Goal: Information Seeking & Learning: Learn about a topic

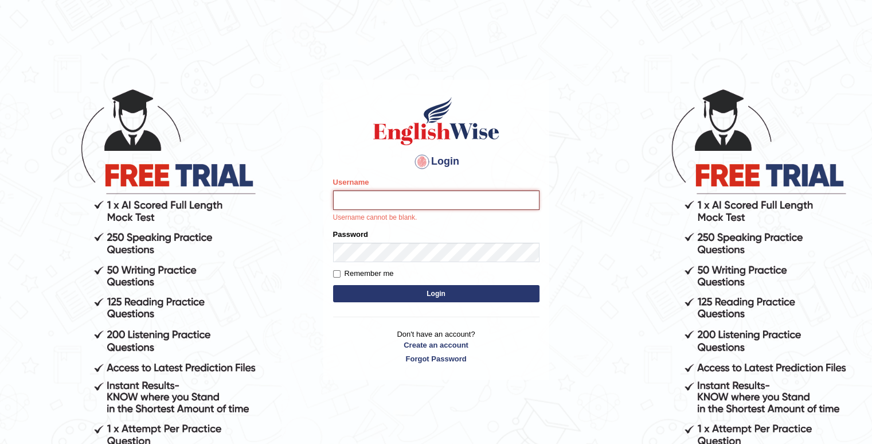
click at [410, 205] on input "Username" at bounding box center [436, 200] width 206 height 20
type input "simarsrra"
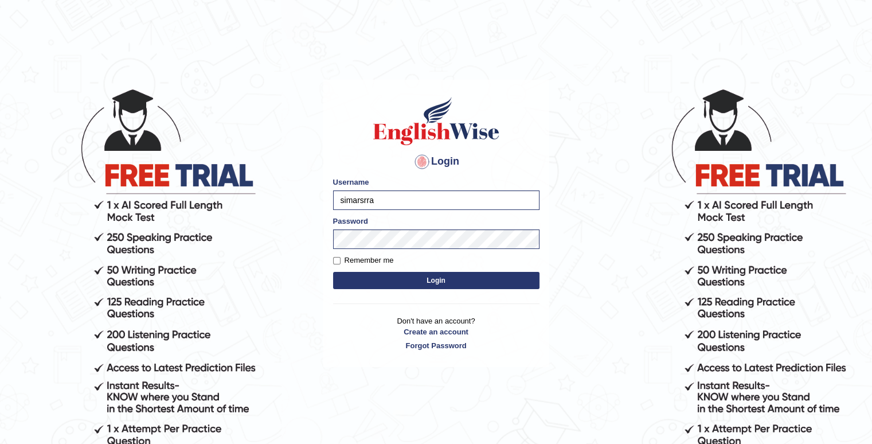
click at [395, 283] on button "Login" at bounding box center [436, 280] width 206 height 17
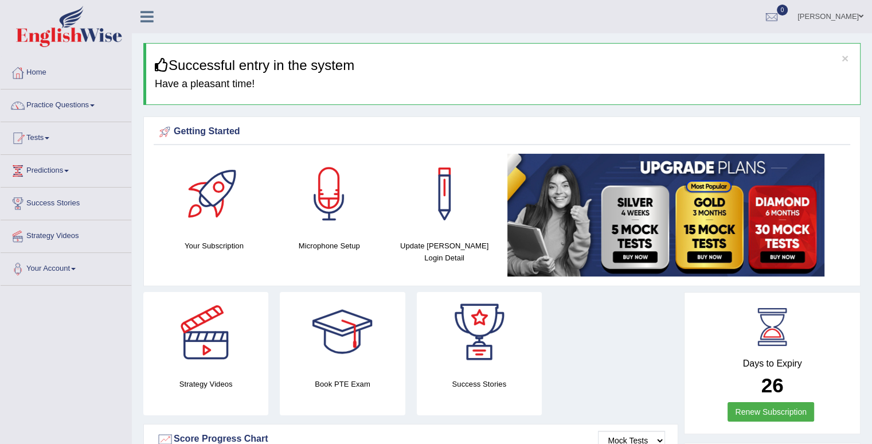
click at [40, 104] on link "Practice Questions" at bounding box center [66, 103] width 131 height 29
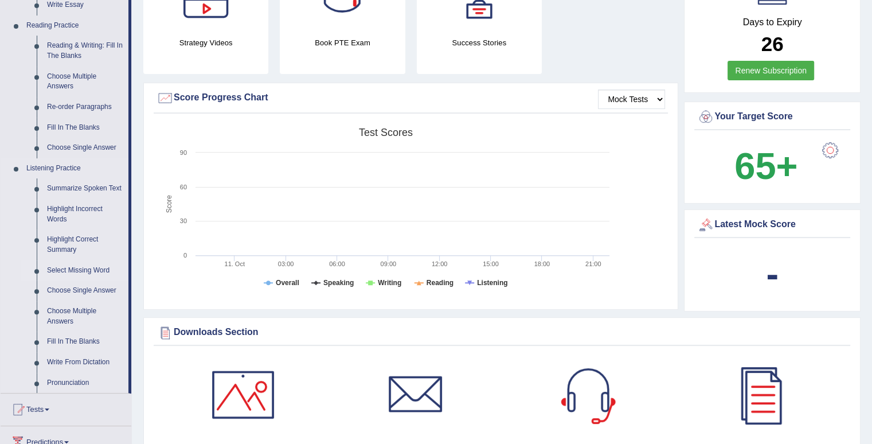
scroll to position [344, 0]
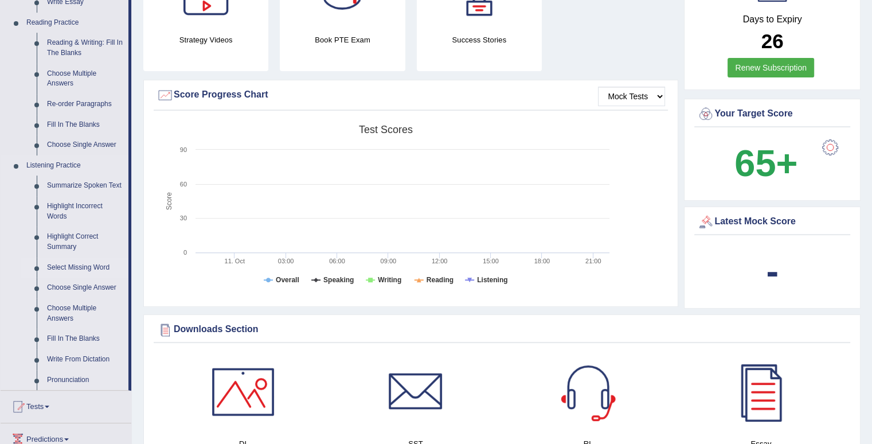
click at [77, 270] on link "Select Missing Word" at bounding box center [85, 268] width 87 height 21
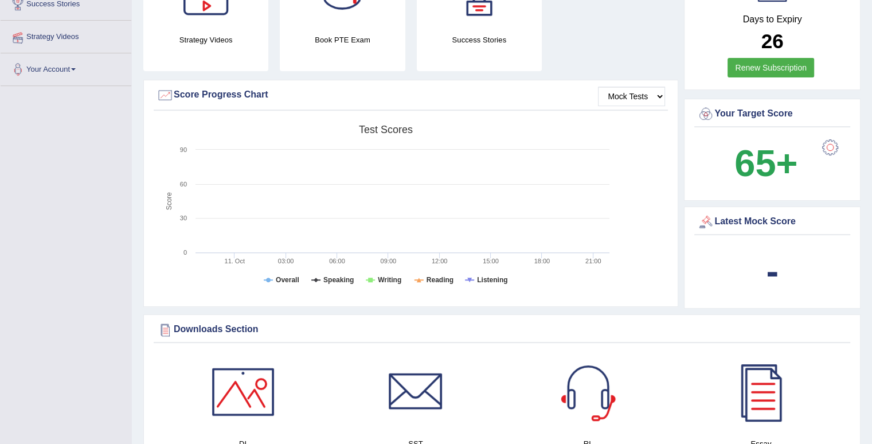
scroll to position [131, 0]
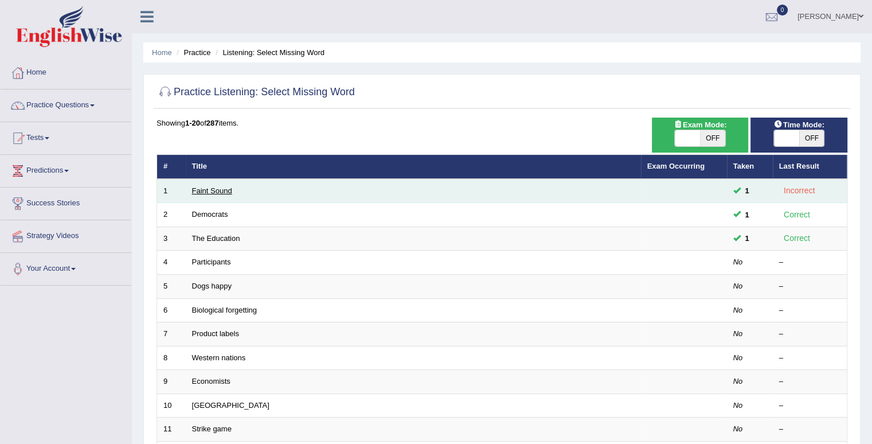
click at [227, 188] on link "Faint Sound" at bounding box center [212, 190] width 40 height 9
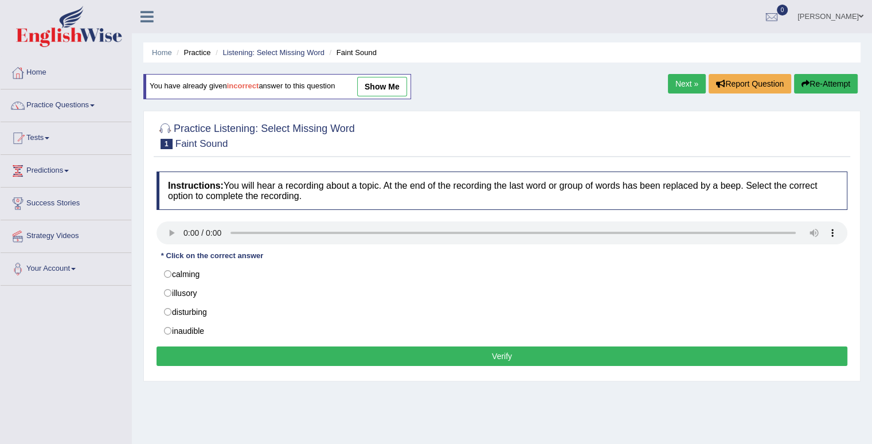
click at [689, 79] on link "Next »" at bounding box center [687, 84] width 38 height 20
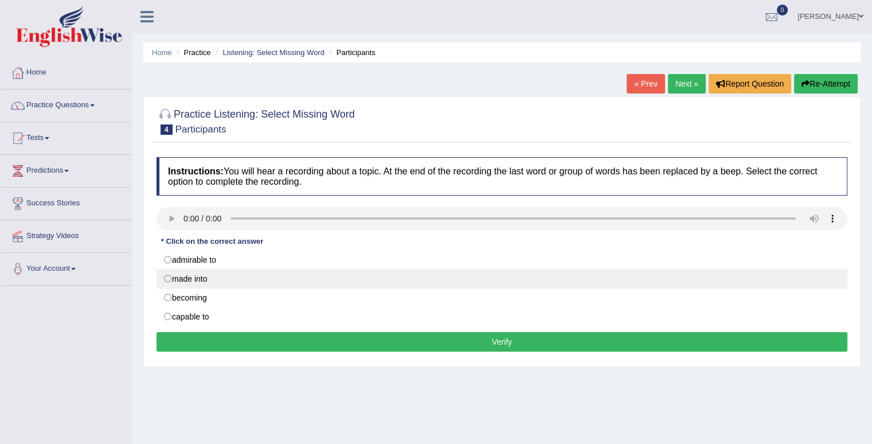
click at [166, 276] on label "made into" at bounding box center [502, 279] width 691 height 20
radio input "true"
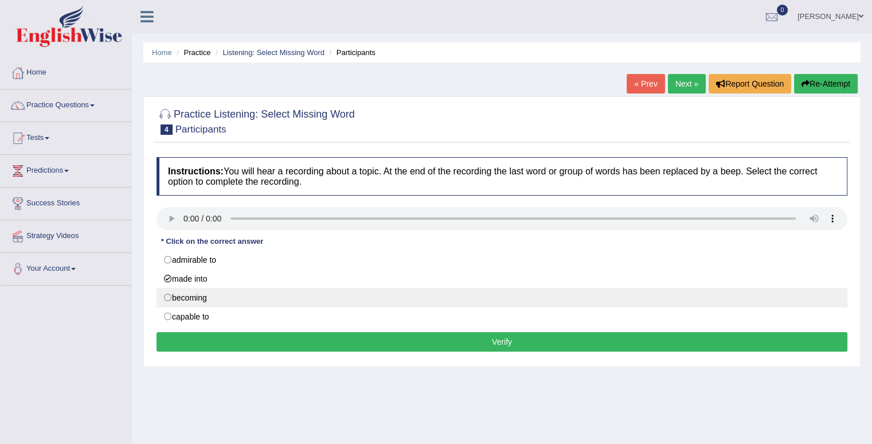
click at [169, 299] on label "becoming" at bounding box center [502, 298] width 691 height 20
radio input "true"
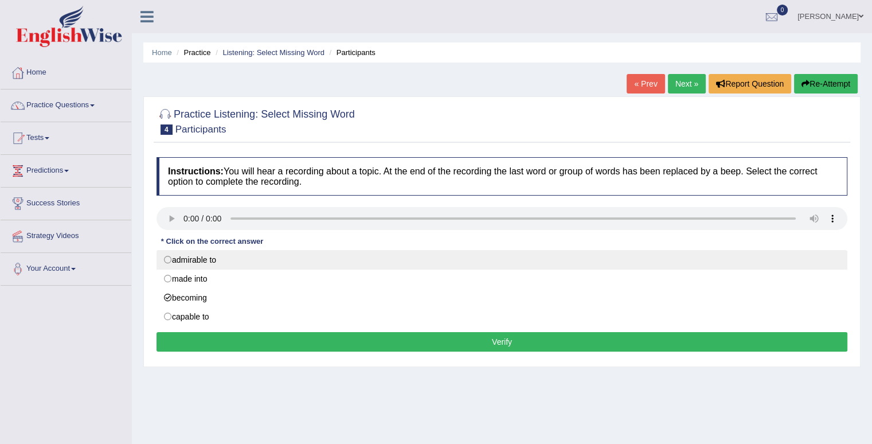
click at [170, 262] on label "admirable to" at bounding box center [502, 260] width 691 height 20
radio input "true"
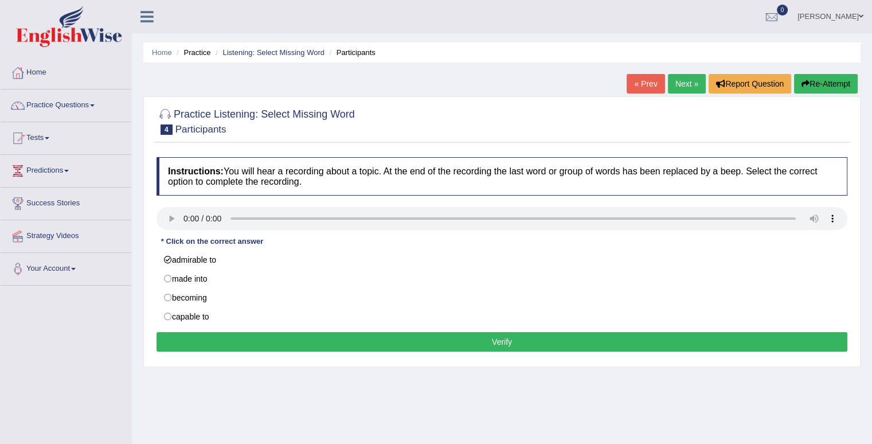
click at [178, 338] on button "Verify" at bounding box center [502, 342] width 691 height 20
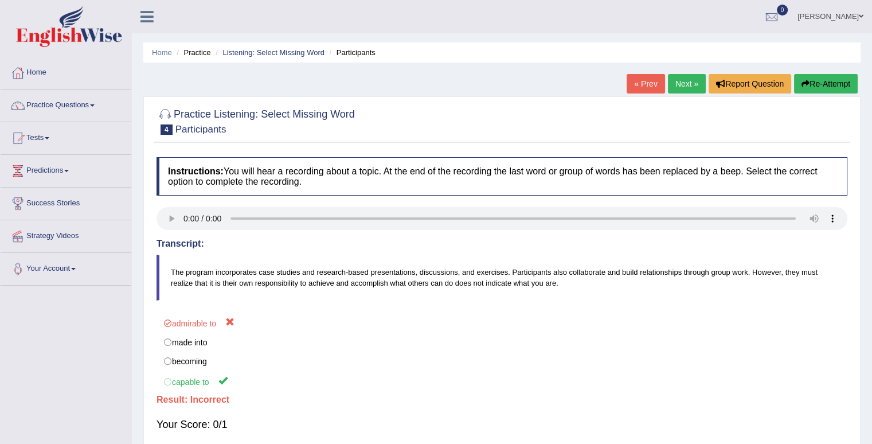
click at [684, 83] on link "Next »" at bounding box center [687, 84] width 38 height 20
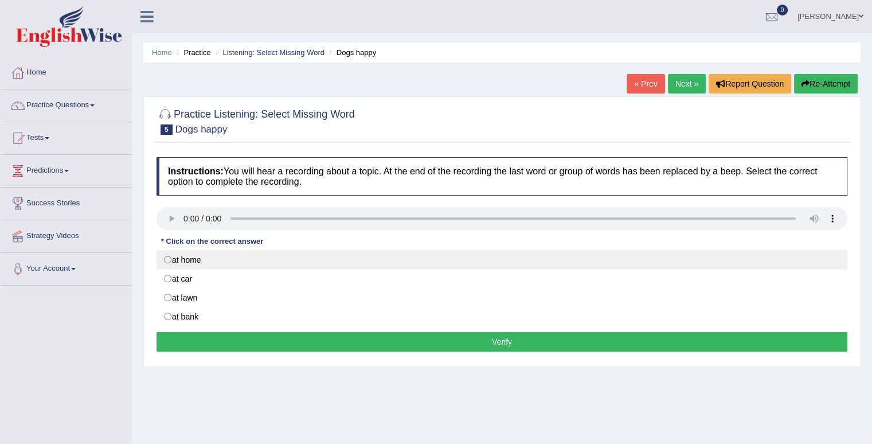
click at [172, 262] on label "at home" at bounding box center [502, 260] width 691 height 20
radio input "true"
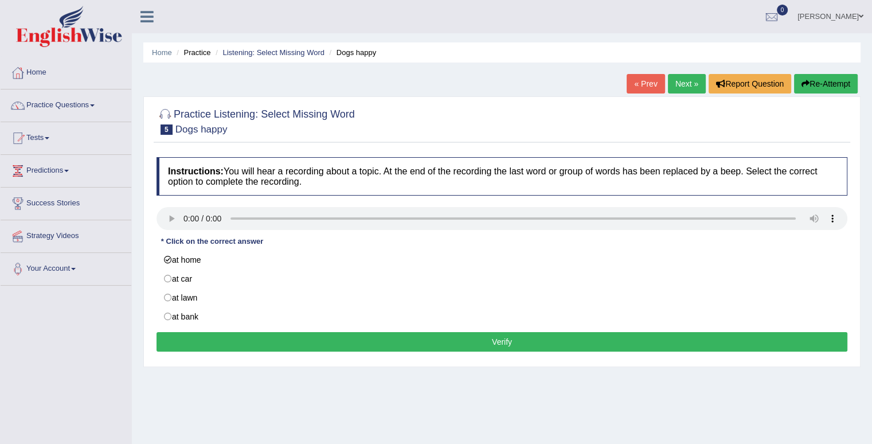
click at [286, 349] on button "Verify" at bounding box center [502, 342] width 691 height 20
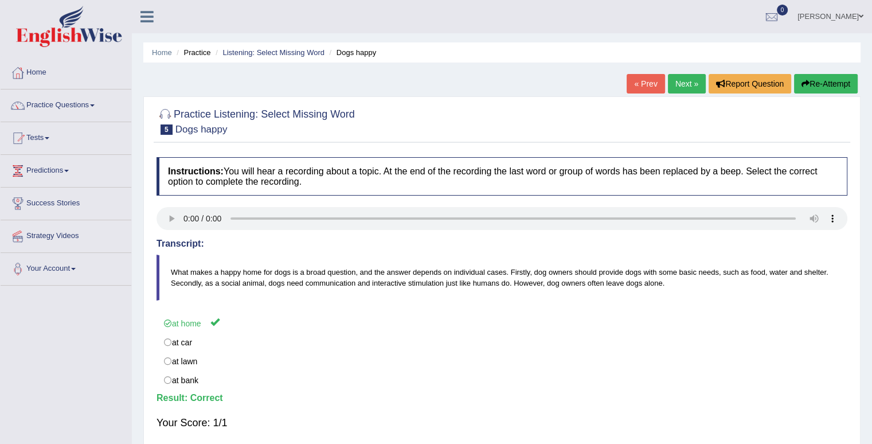
click at [671, 83] on link "Next »" at bounding box center [687, 84] width 38 height 20
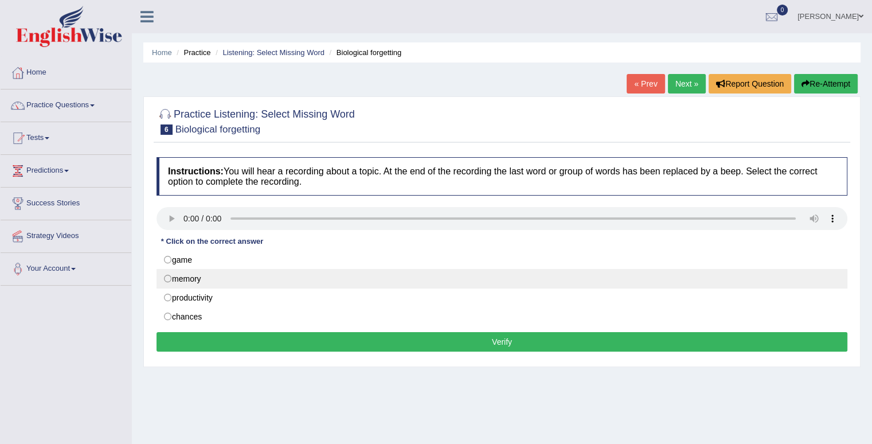
click at [166, 280] on label "memory" at bounding box center [502, 279] width 691 height 20
radio input "true"
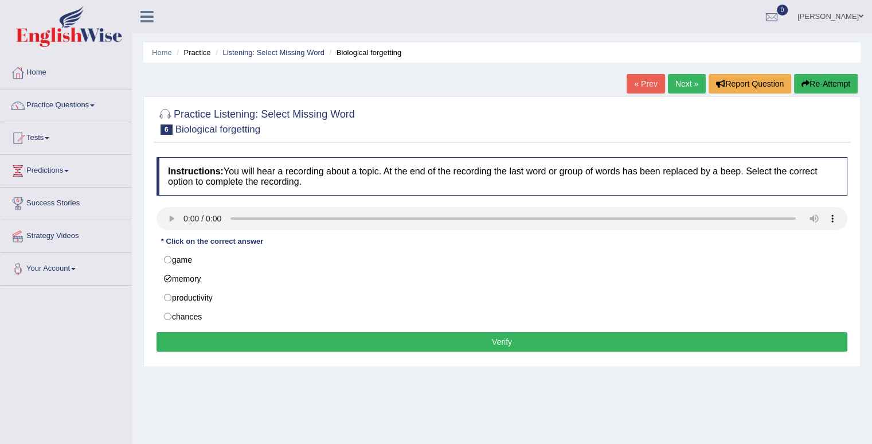
click at [278, 343] on button "Verify" at bounding box center [502, 342] width 691 height 20
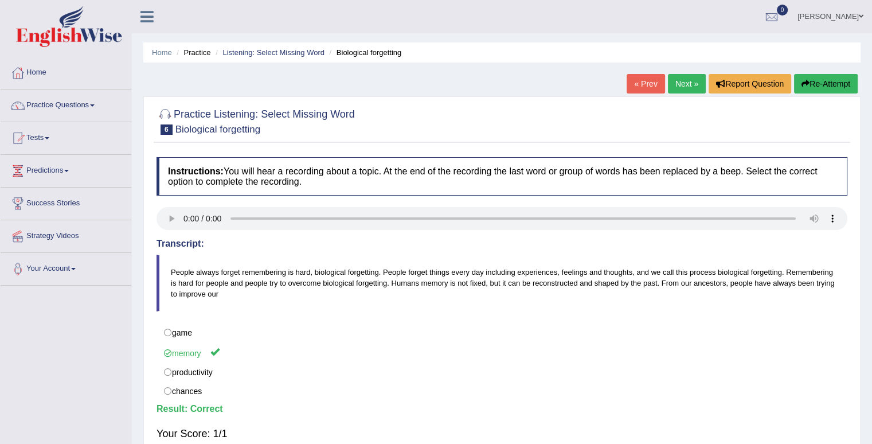
click at [683, 85] on link "Next »" at bounding box center [687, 84] width 38 height 20
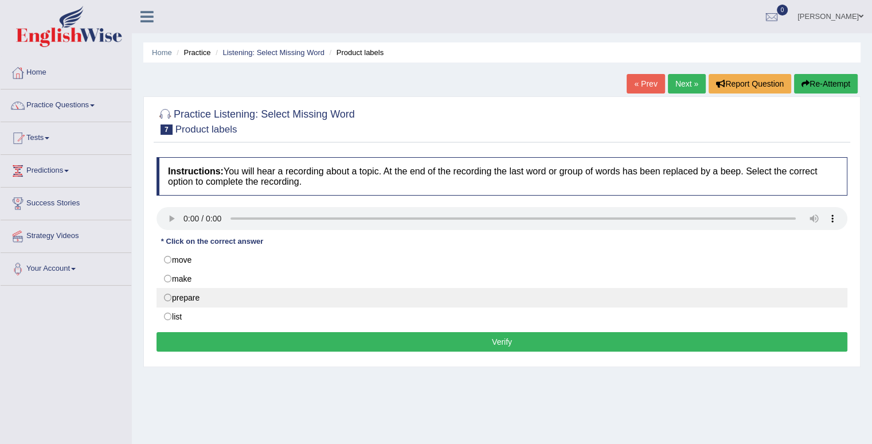
click at [168, 296] on label "prepare" at bounding box center [502, 298] width 691 height 20
radio input "true"
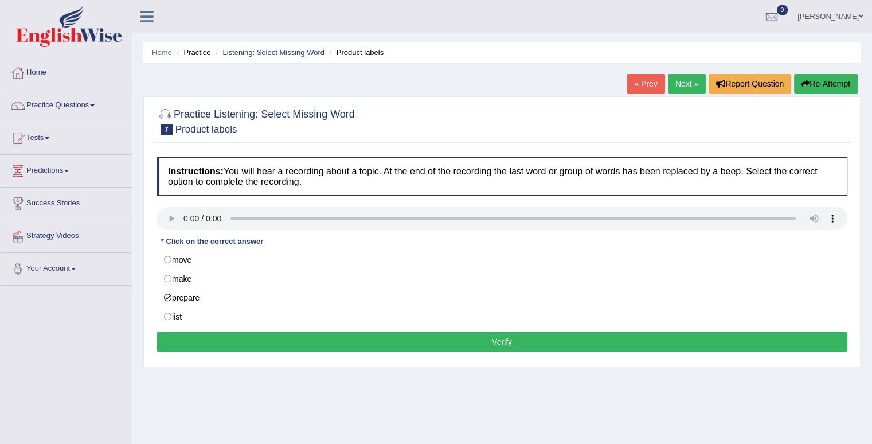
click at [246, 344] on button "Verify" at bounding box center [502, 342] width 691 height 20
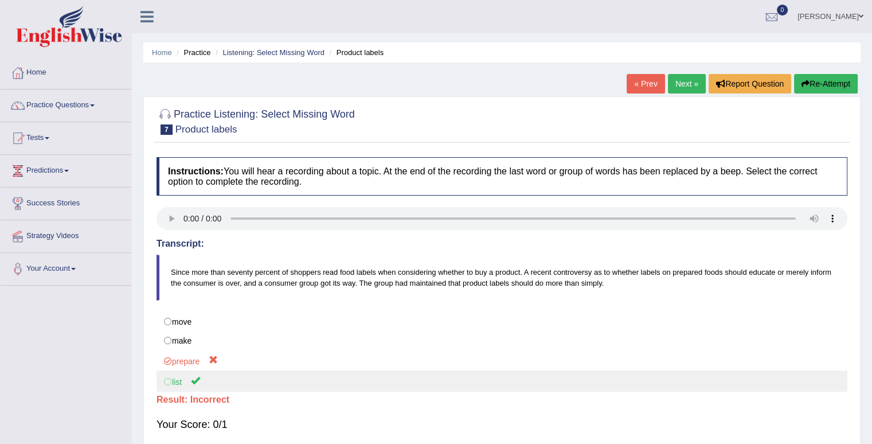
click at [169, 384] on label "list" at bounding box center [502, 381] width 691 height 21
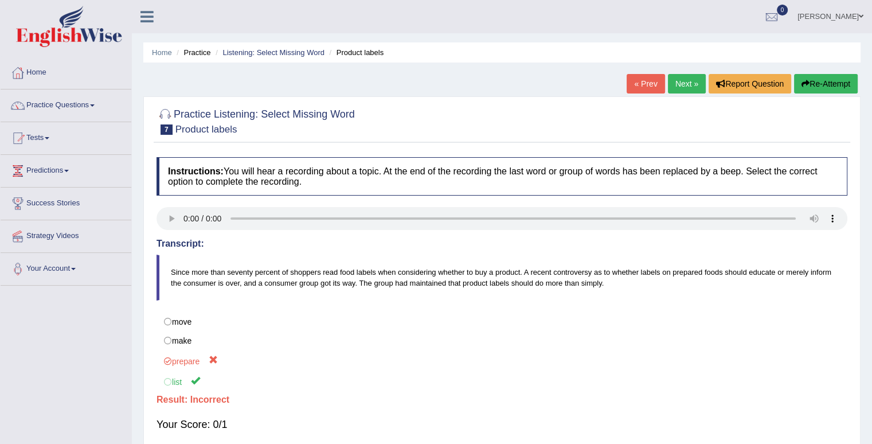
click at [692, 83] on link "Next »" at bounding box center [687, 84] width 38 height 20
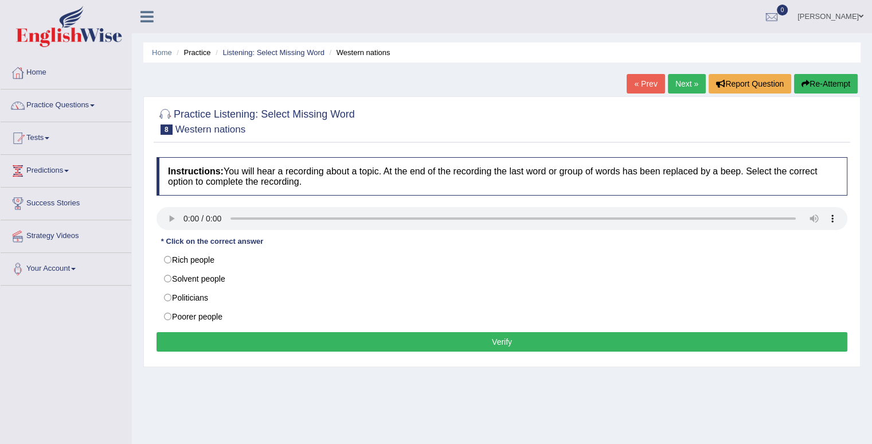
click at [54, 104] on link "Practice Questions" at bounding box center [66, 103] width 131 height 29
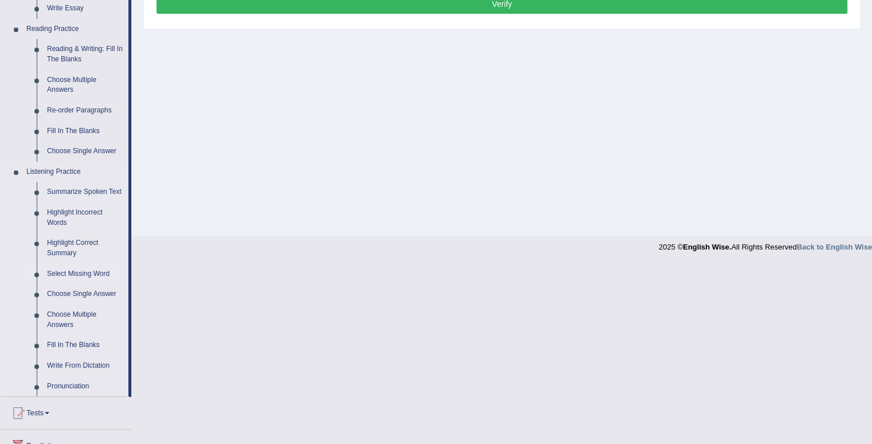
scroll to position [344, 0]
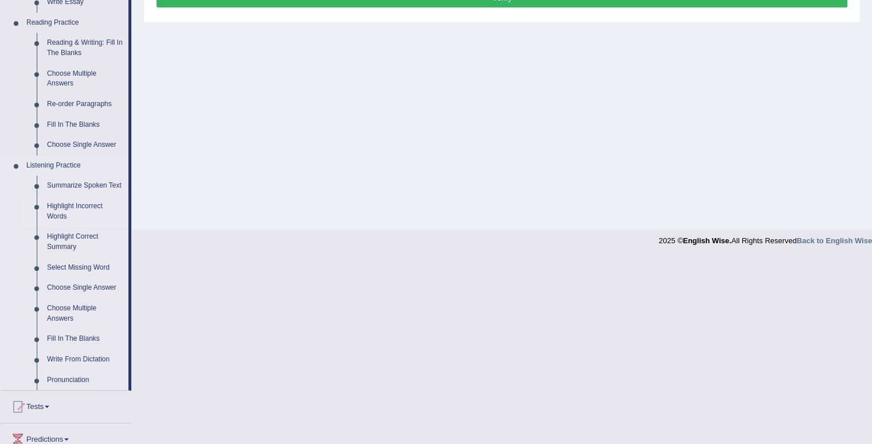
click at [61, 205] on link "Highlight Incorrect Words" at bounding box center [85, 211] width 87 height 30
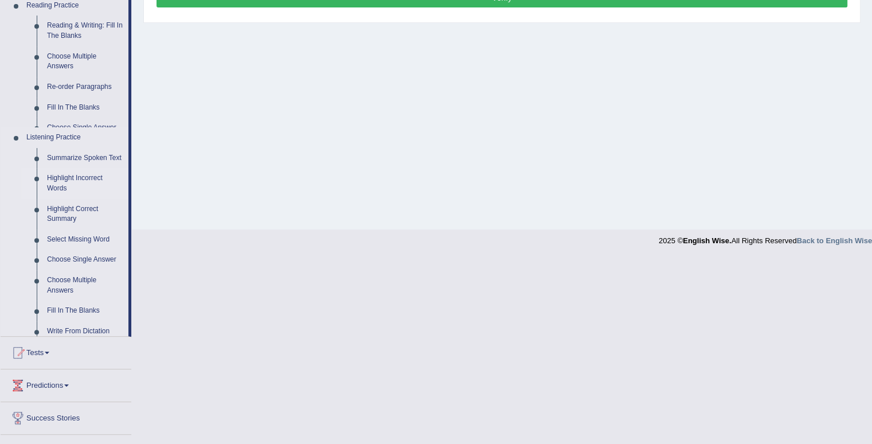
scroll to position [158, 0]
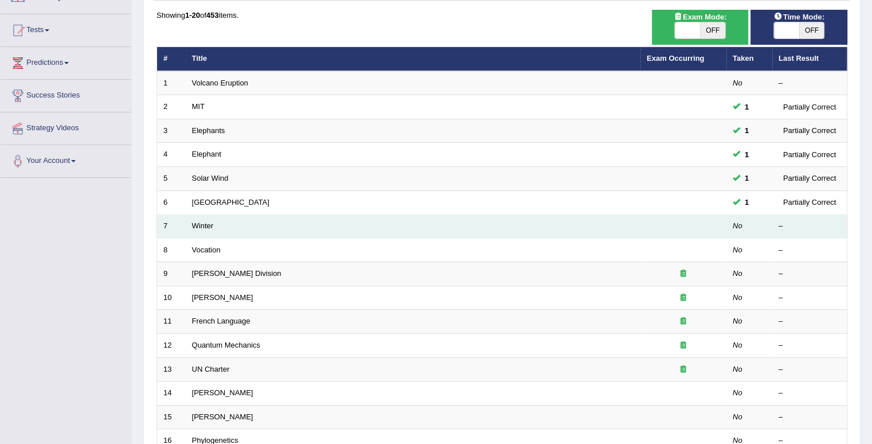
scroll to position [115, 0]
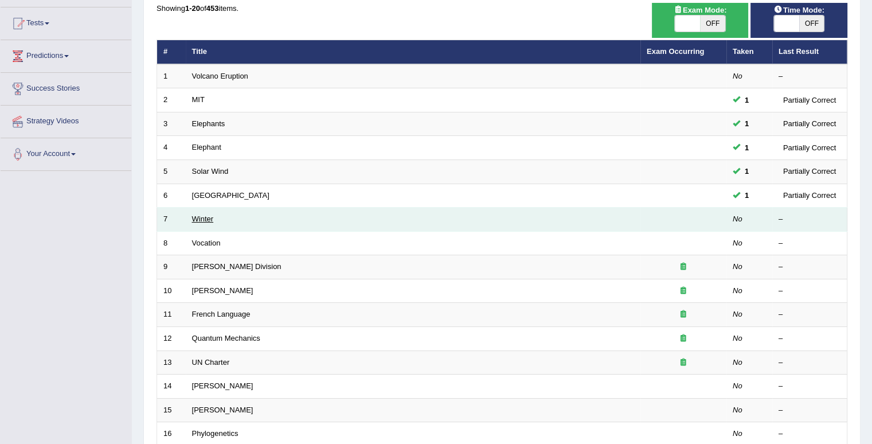
click at [211, 216] on link "Winter" at bounding box center [203, 219] width 22 height 9
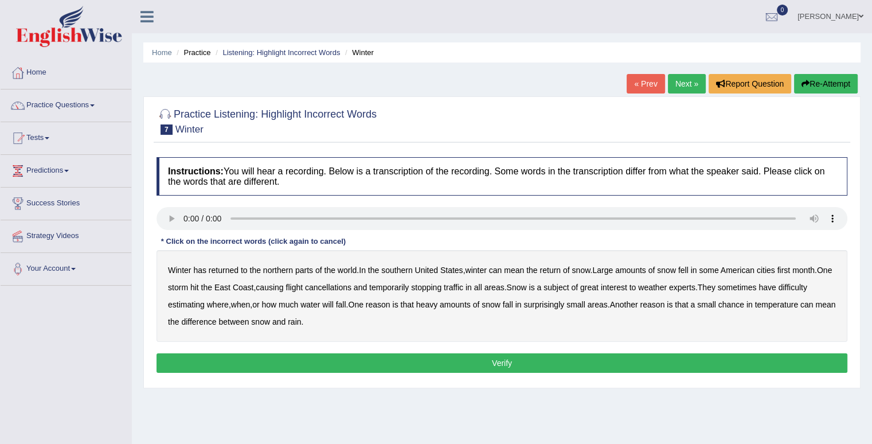
click at [791, 267] on b "first" at bounding box center [784, 270] width 13 height 9
click at [502, 287] on div "Winter has returned to the northern parts of the world . In the southern United…" at bounding box center [502, 296] width 691 height 92
click at [482, 286] on b "all" at bounding box center [478, 287] width 8 height 9
click at [317, 306] on b "water" at bounding box center [311, 304] width 20 height 9
click at [744, 305] on b "chance" at bounding box center [732, 304] width 26 height 9
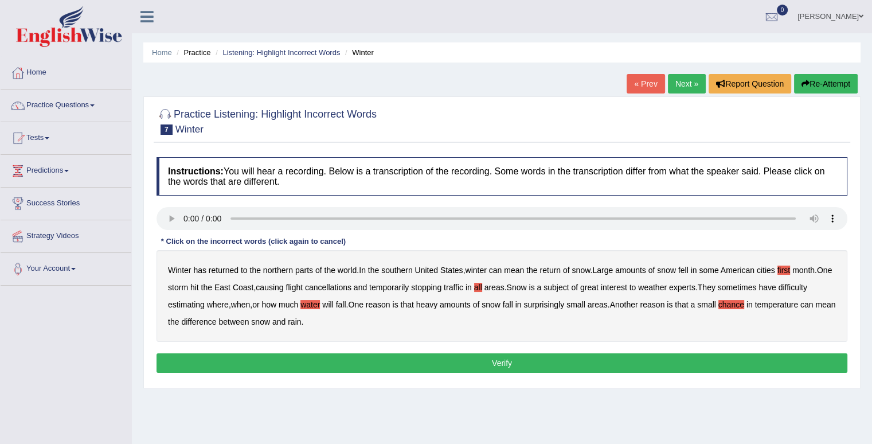
click at [399, 267] on b "southern" at bounding box center [396, 270] width 31 height 9
click at [446, 365] on button "Verify" at bounding box center [502, 363] width 691 height 20
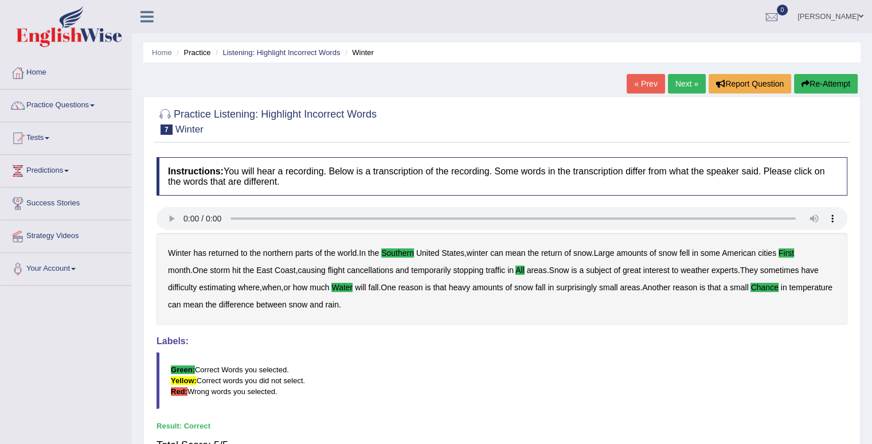
click at [682, 87] on link "Next »" at bounding box center [687, 84] width 38 height 20
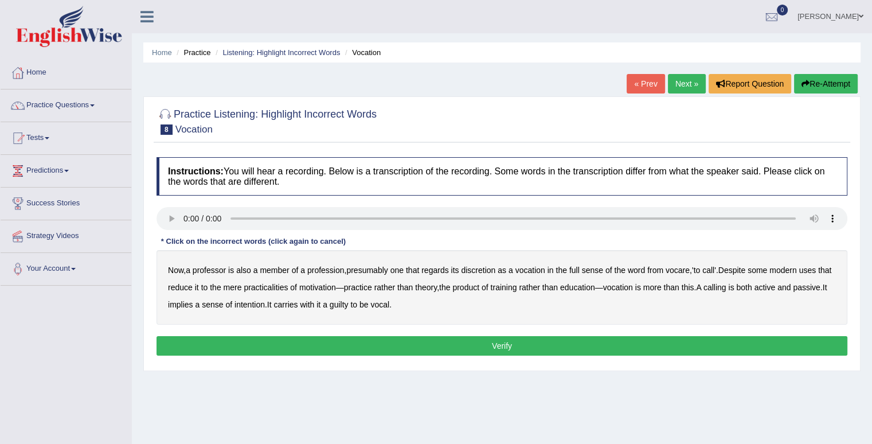
click at [482, 270] on b "discretion" at bounding box center [478, 270] width 34 height 9
click at [544, 269] on b "vocation" at bounding box center [531, 270] width 30 height 9
click at [535, 270] on b "vocation" at bounding box center [531, 270] width 30 height 9
click at [595, 289] on b "education" at bounding box center [577, 287] width 35 height 9
click at [595, 283] on b "education" at bounding box center [577, 287] width 35 height 9
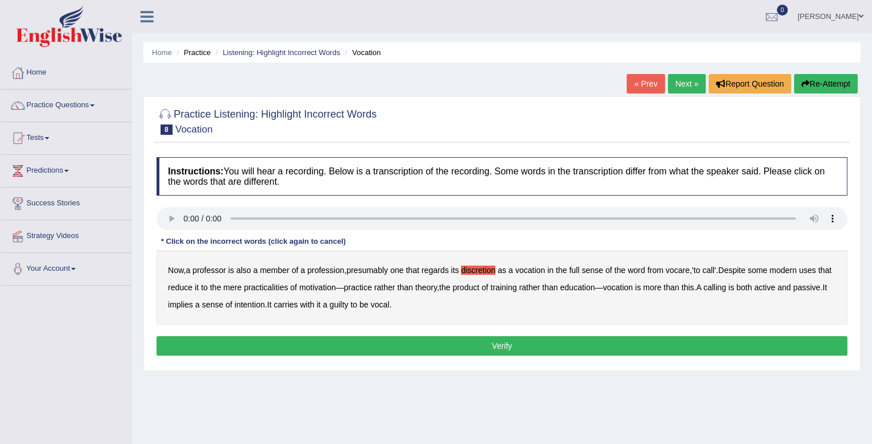
click at [349, 306] on b "guilty" at bounding box center [339, 304] width 19 height 9
click at [265, 303] on b "intention" at bounding box center [250, 304] width 30 height 9
click at [425, 344] on button "Verify" at bounding box center [502, 346] width 691 height 20
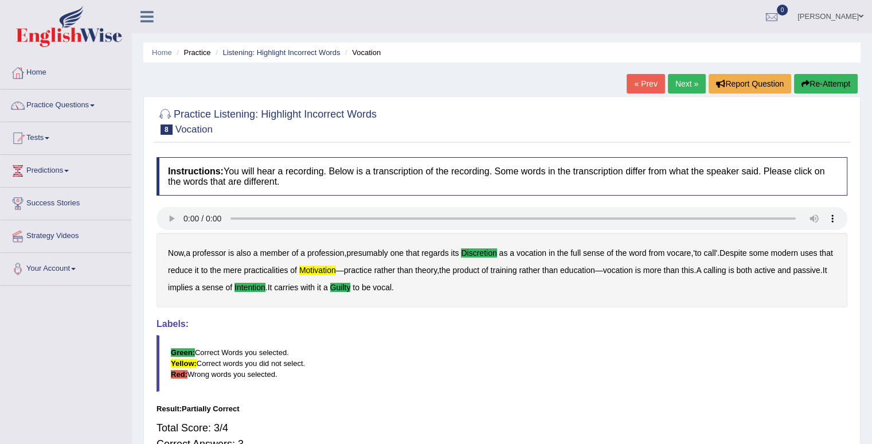
click at [685, 85] on link "Next »" at bounding box center [687, 84] width 38 height 20
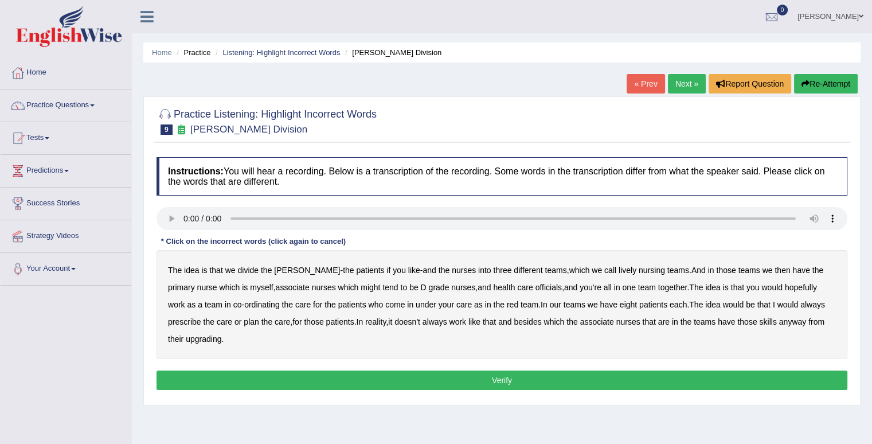
click at [638, 86] on link "« Prev" at bounding box center [646, 84] width 38 height 20
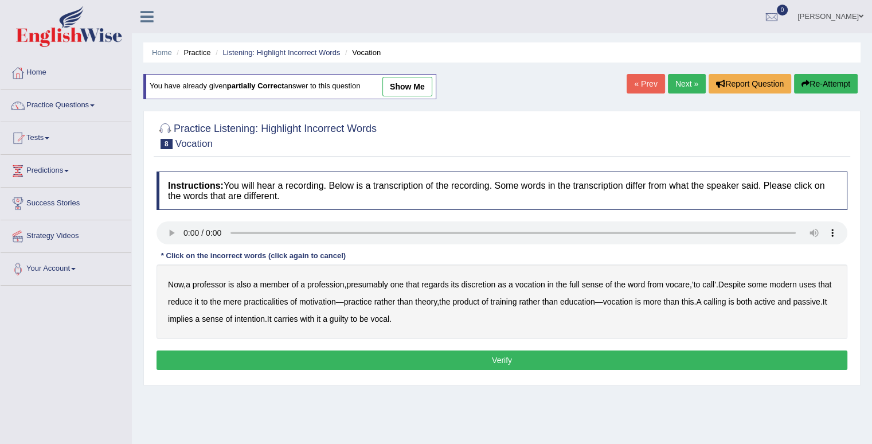
click at [484, 286] on b "discretion" at bounding box center [478, 284] width 34 height 9
click at [324, 302] on b "motivation" at bounding box center [317, 301] width 37 height 9
click at [265, 317] on b "intention" at bounding box center [250, 318] width 30 height 9
click at [697, 82] on link "Next »" at bounding box center [687, 84] width 38 height 20
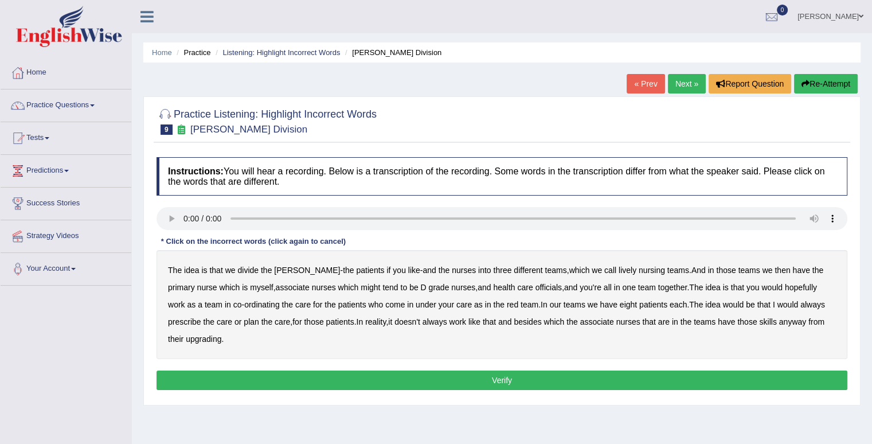
click at [255, 269] on b "divide" at bounding box center [247, 270] width 21 height 9
click at [361, 285] on b "might" at bounding box center [371, 287] width 20 height 9
click at [516, 278] on div "The idea is that we divide the ward - the patients if you like - and the nurses…" at bounding box center [502, 304] width 691 height 109
click at [536, 284] on b "officials" at bounding box center [549, 287] width 26 height 9
click at [580, 320] on b "associate" at bounding box center [597, 321] width 34 height 9
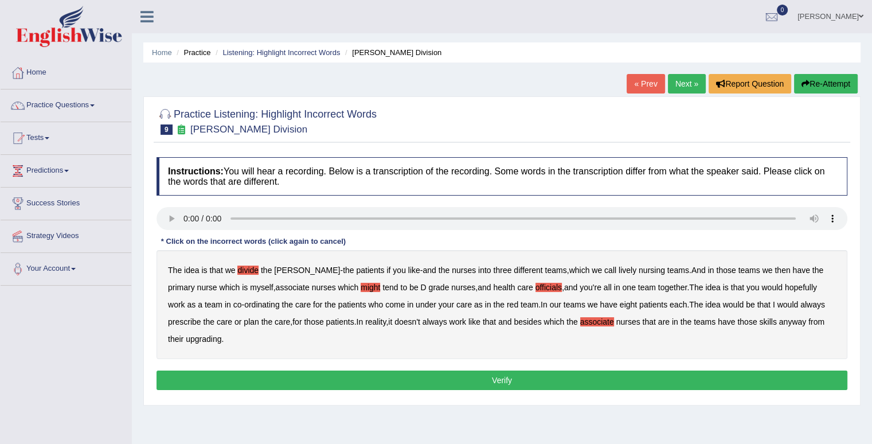
click at [186, 340] on b "upgrading" at bounding box center [204, 338] width 36 height 9
click at [619, 271] on b "lively" at bounding box center [628, 270] width 18 height 9
click at [801, 305] on b "always" at bounding box center [813, 304] width 25 height 9
click at [310, 376] on button "Verify" at bounding box center [502, 381] width 691 height 20
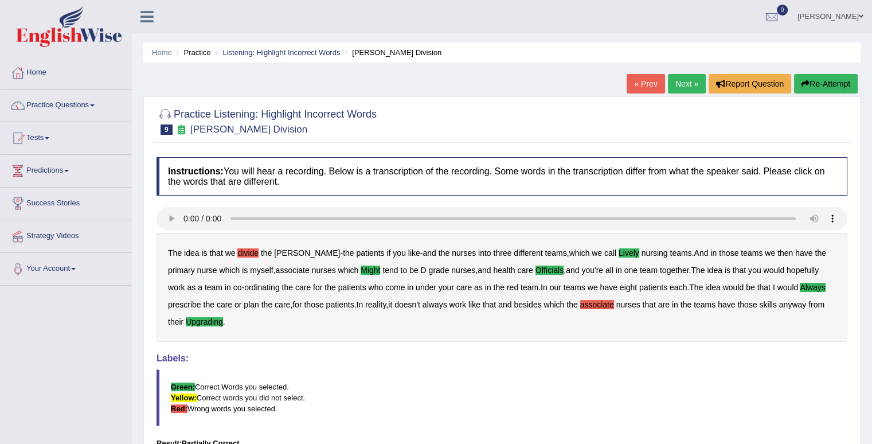
click at [680, 79] on link "Next »" at bounding box center [687, 84] width 38 height 20
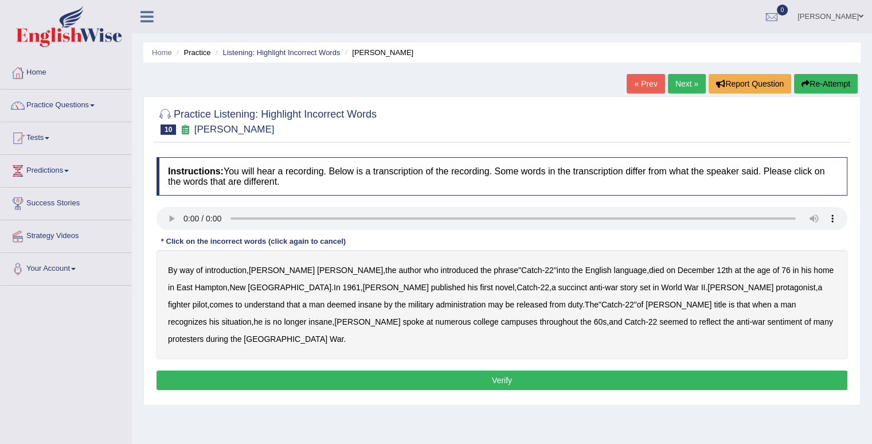
click at [558, 286] on b "succinct" at bounding box center [572, 287] width 29 height 9
click at [436, 305] on b "administration" at bounding box center [461, 304] width 50 height 9
click at [699, 317] on b "reflect" at bounding box center [710, 321] width 22 height 9
click at [251, 317] on b "situation" at bounding box center [236, 321] width 30 height 9
click at [570, 371] on button "Verify" at bounding box center [502, 381] width 691 height 20
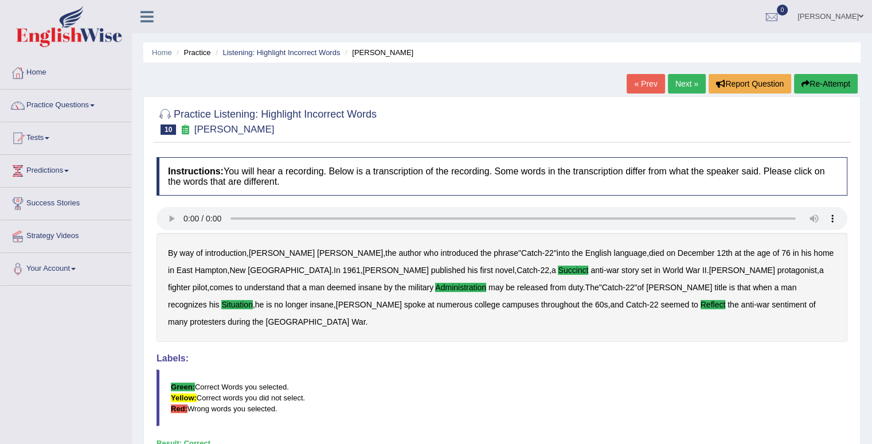
click at [675, 84] on link "Next »" at bounding box center [687, 84] width 38 height 20
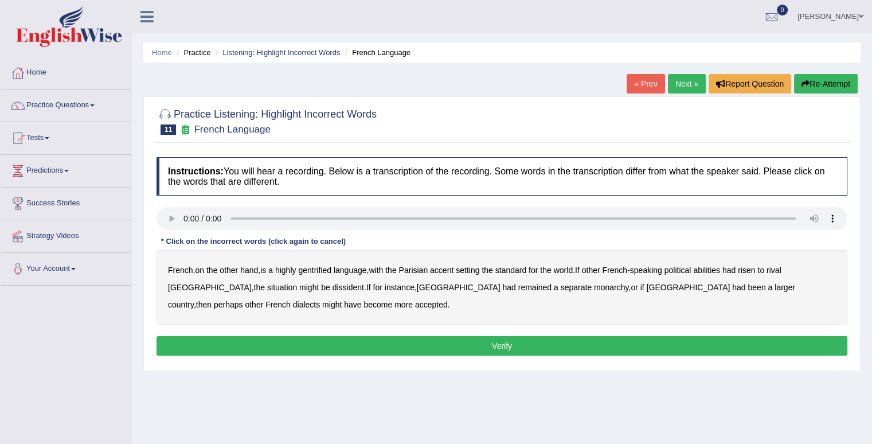
click at [312, 270] on b "gentrified" at bounding box center [314, 270] width 33 height 9
click at [718, 267] on b "abilities" at bounding box center [706, 270] width 27 height 9
click at [333, 287] on b "dissident" at bounding box center [349, 287] width 32 height 9
click at [594, 289] on b "monarchy" at bounding box center [611, 287] width 34 height 9
click at [481, 342] on button "Verify" at bounding box center [502, 346] width 691 height 20
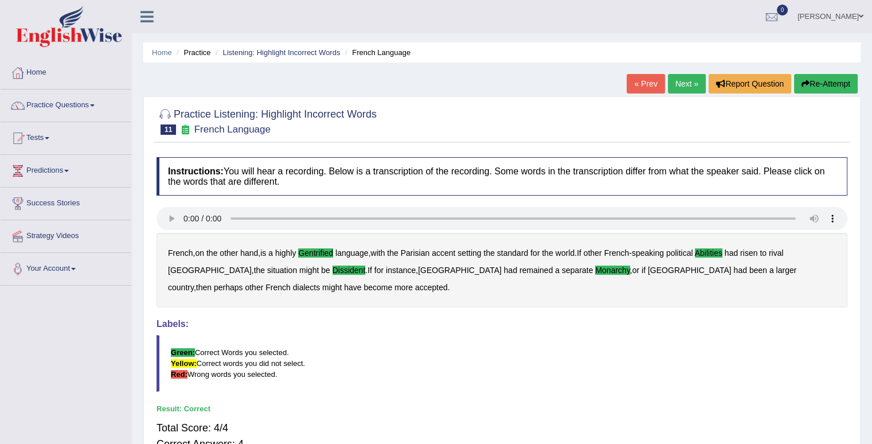
click at [677, 83] on link "Next »" at bounding box center [687, 84] width 38 height 20
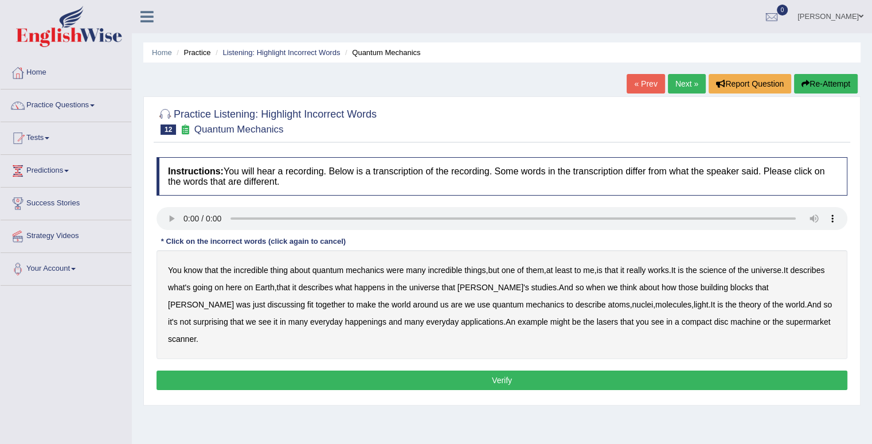
click at [240, 269] on b "incredible" at bounding box center [251, 270] width 34 height 9
click at [727, 271] on b "science" at bounding box center [713, 270] width 27 height 9
click at [305, 300] on b "discussing" at bounding box center [286, 304] width 37 height 9
click at [345, 319] on b "happenings" at bounding box center [365, 321] width 41 height 9
click at [731, 322] on b "machine" at bounding box center [746, 321] width 30 height 9
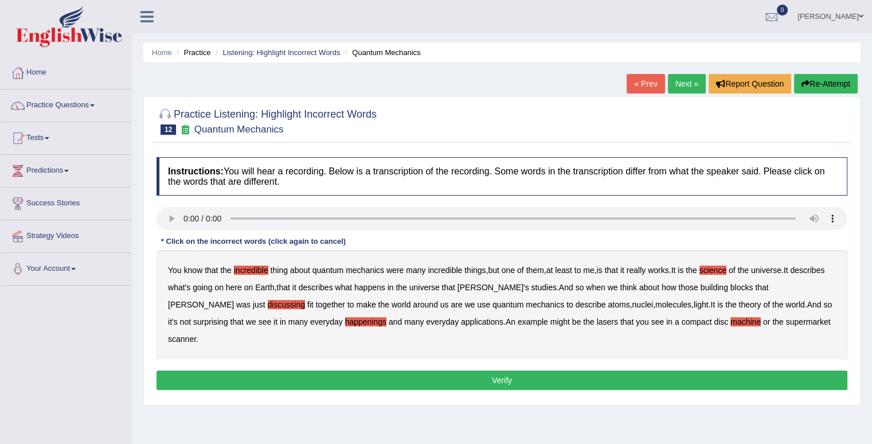
click at [169, 239] on div "Instructions: You will hear a recording. Below is a transcription of the record…" at bounding box center [502, 275] width 697 height 248
click at [245, 266] on b "incredible" at bounding box center [251, 270] width 34 height 9
click at [671, 371] on button "Verify" at bounding box center [502, 381] width 691 height 20
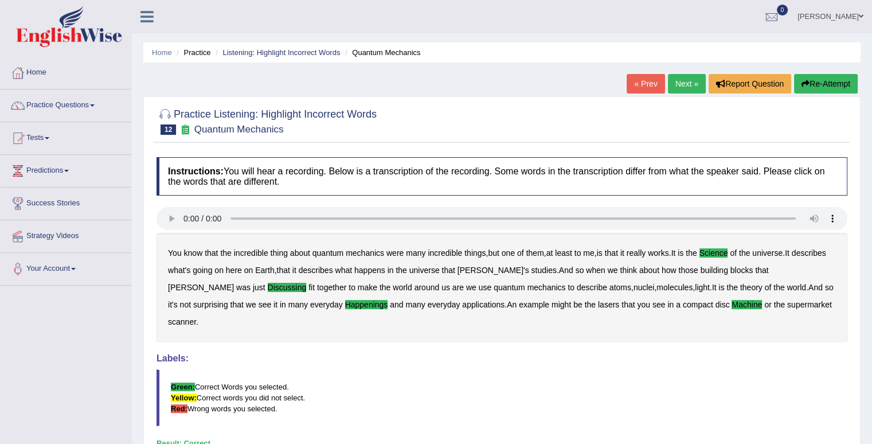
click at [688, 78] on link "Next »" at bounding box center [687, 84] width 38 height 20
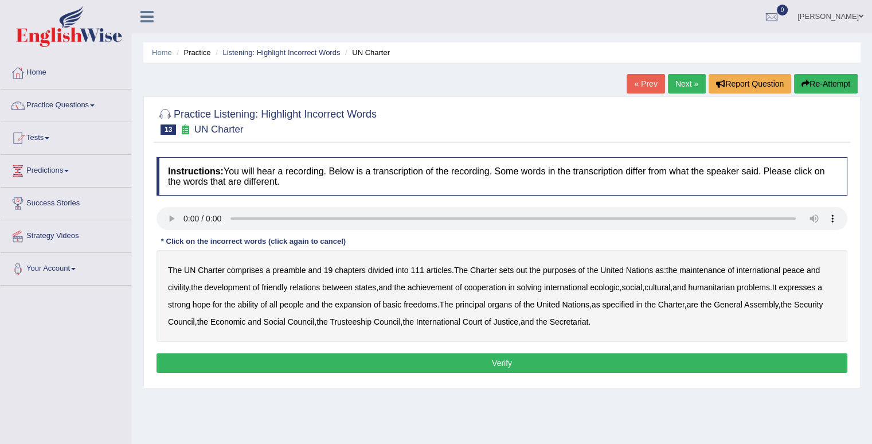
click at [184, 283] on b "civility" at bounding box center [178, 287] width 21 height 9
click at [610, 286] on b "ecologic" at bounding box center [604, 287] width 29 height 9
click at [257, 303] on b "ability" at bounding box center [247, 304] width 21 height 9
click at [372, 324] on b "Trusteeship" at bounding box center [351, 321] width 42 height 9
click at [385, 360] on button "Verify" at bounding box center [502, 363] width 691 height 20
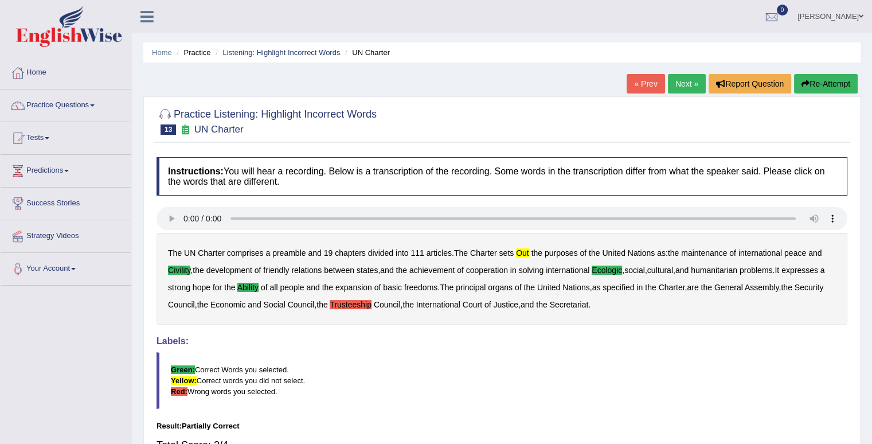
click at [687, 86] on link "Next »" at bounding box center [687, 84] width 38 height 20
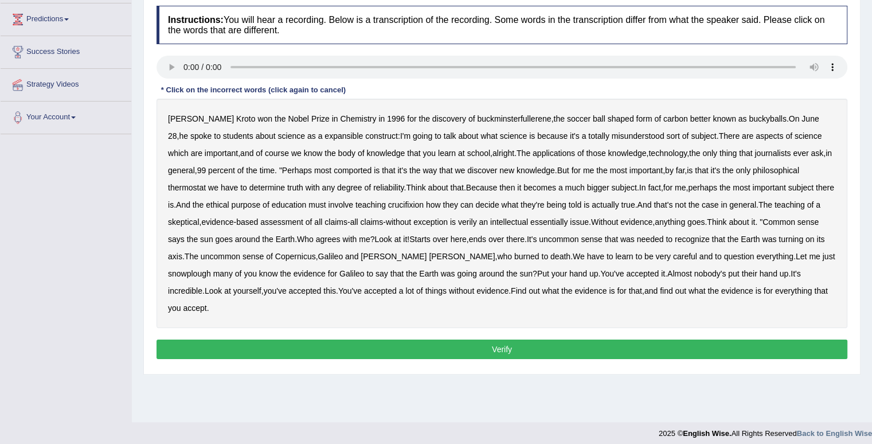
scroll to position [158, 0]
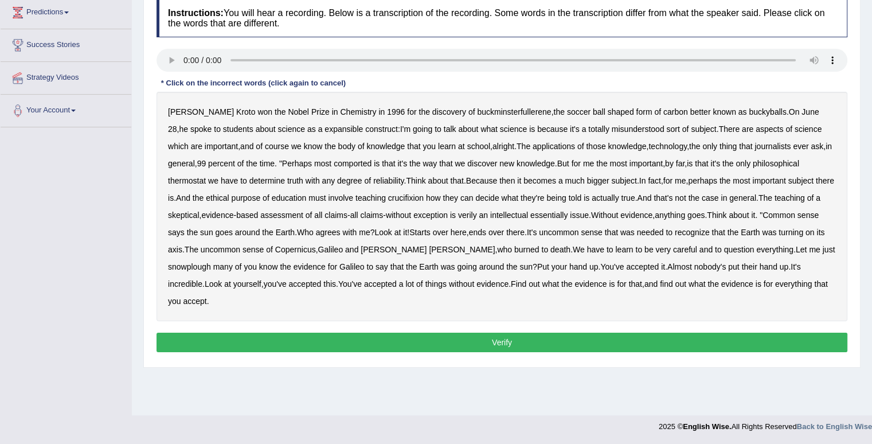
click at [325, 127] on b "expansible" at bounding box center [344, 128] width 38 height 9
click at [360, 163] on b "comported" at bounding box center [353, 163] width 38 height 9
click at [185, 178] on b "thermostat" at bounding box center [187, 180] width 38 height 9
click at [424, 197] on b "crucifixion" at bounding box center [406, 197] width 36 height 9
click at [354, 253] on div "[PERSON_NAME] won the Nobel Prize in Chemistry in [DATE] for the discovery of b…" at bounding box center [502, 206] width 691 height 229
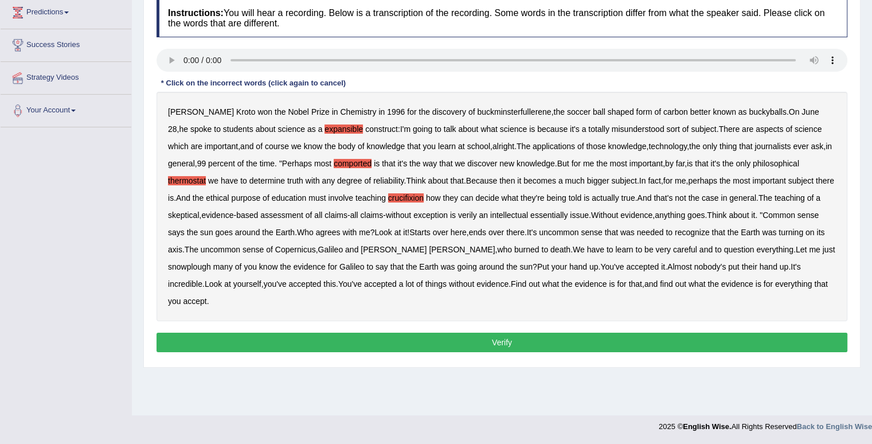
click at [316, 251] on b "Copernicus" at bounding box center [295, 249] width 41 height 9
click at [184, 267] on b "snowplough" at bounding box center [189, 266] width 43 height 9
click at [477, 214] on b "verily" at bounding box center [467, 215] width 19 height 9
click at [316, 248] on b "Copernicus" at bounding box center [295, 249] width 41 height 9
click at [292, 340] on button "Verify" at bounding box center [502, 343] width 691 height 20
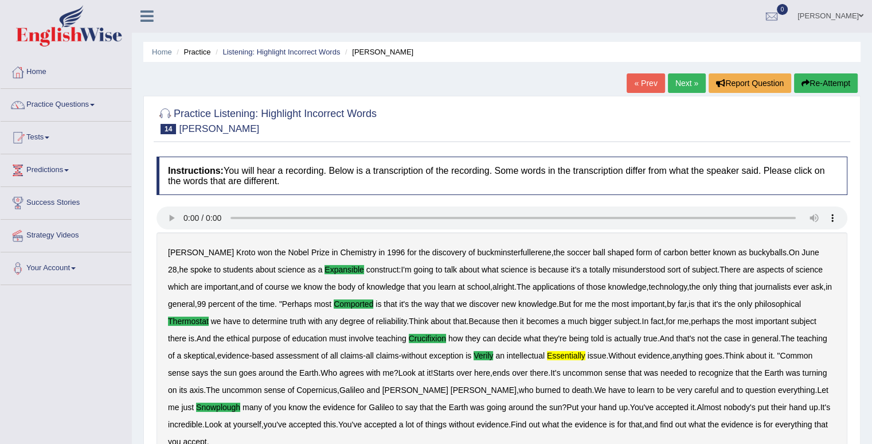
scroll to position [0, 0]
click at [672, 85] on link "Next »" at bounding box center [687, 84] width 38 height 20
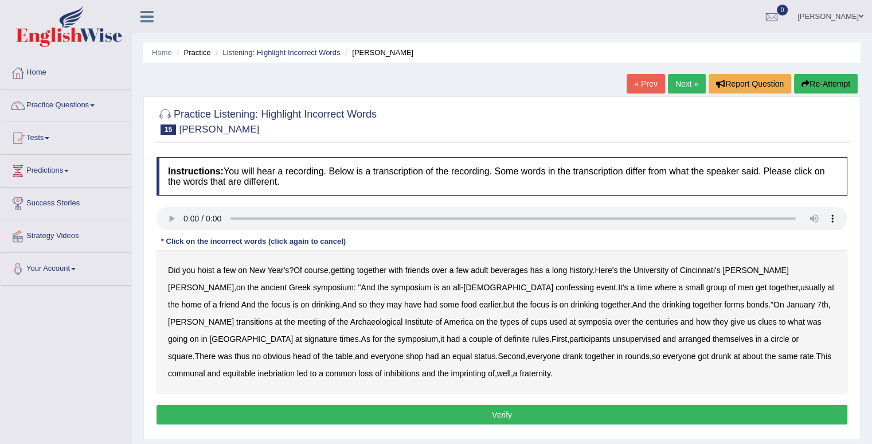
click at [556, 290] on b "confessing" at bounding box center [575, 287] width 38 height 9
click at [273, 317] on b "transitions" at bounding box center [254, 321] width 37 height 9
click at [338, 334] on b "signature" at bounding box center [321, 338] width 33 height 9
click at [613, 337] on b "unsupervised" at bounding box center [637, 338] width 48 height 9
click at [451, 373] on b "imprinting" at bounding box center [468, 373] width 35 height 9
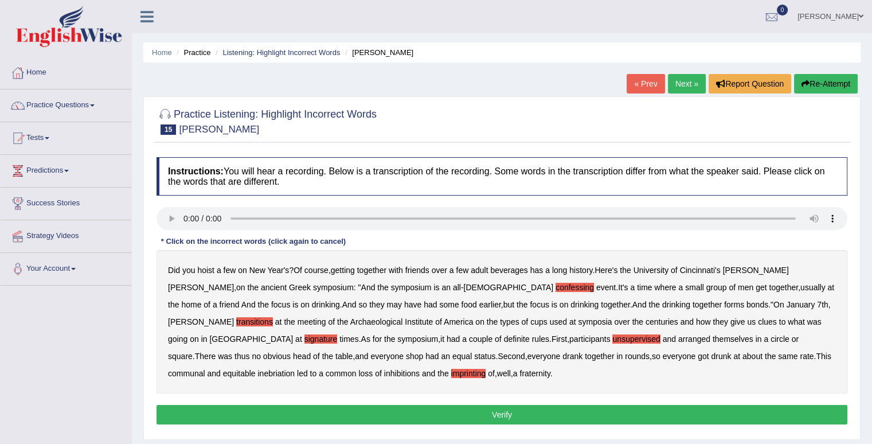
click at [303, 412] on button "Verify" at bounding box center [502, 415] width 691 height 20
